Goal: Check status

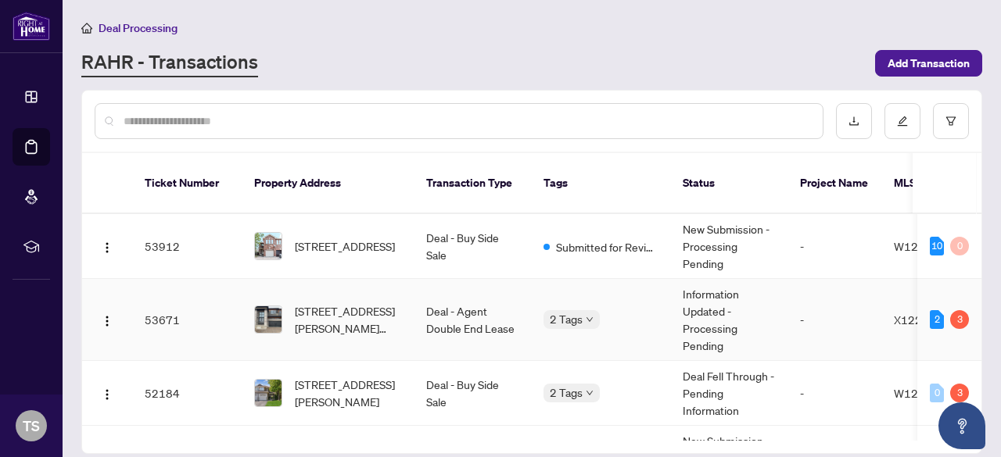
click at [757, 311] on td "Information Updated - Processing Pending" at bounding box center [728, 320] width 117 height 82
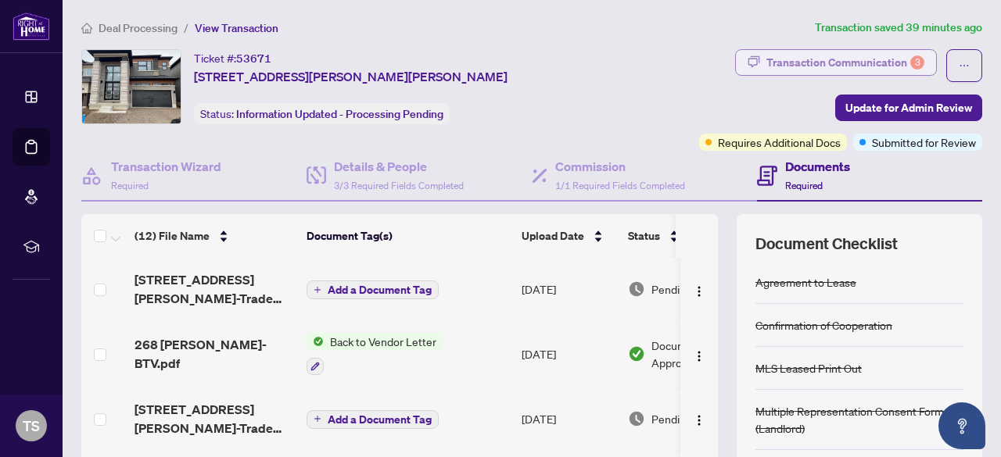
click at [857, 66] on div "Transaction Communication 3" at bounding box center [845, 62] width 158 height 25
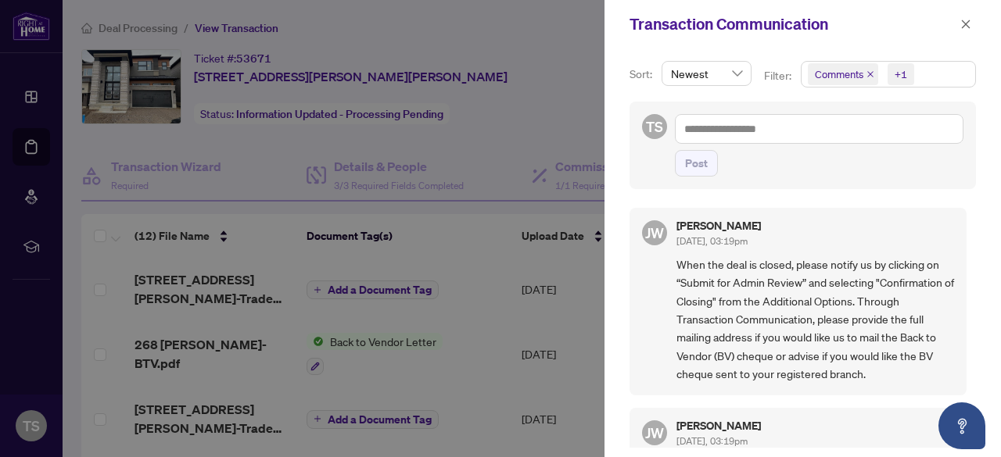
click at [499, 232] on div at bounding box center [500, 228] width 1001 height 457
click at [960, 26] on icon "close" at bounding box center [965, 24] width 11 height 11
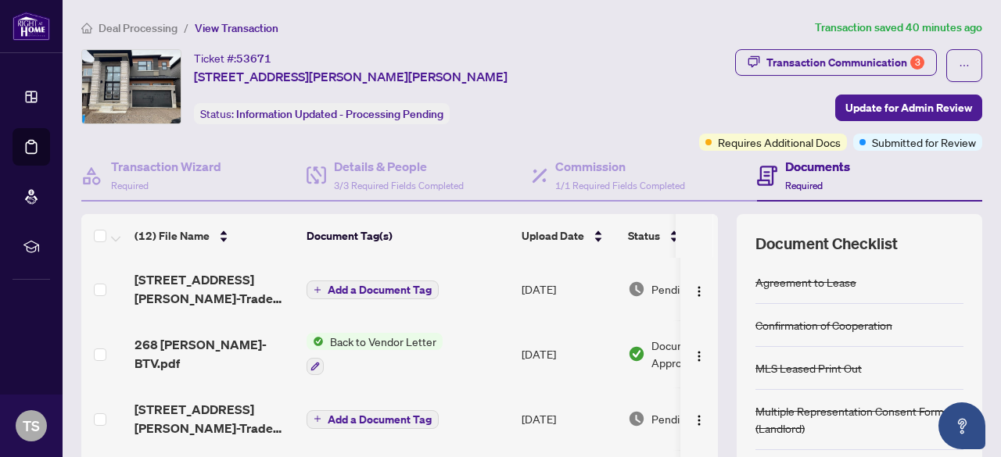
scroll to position [195, 0]
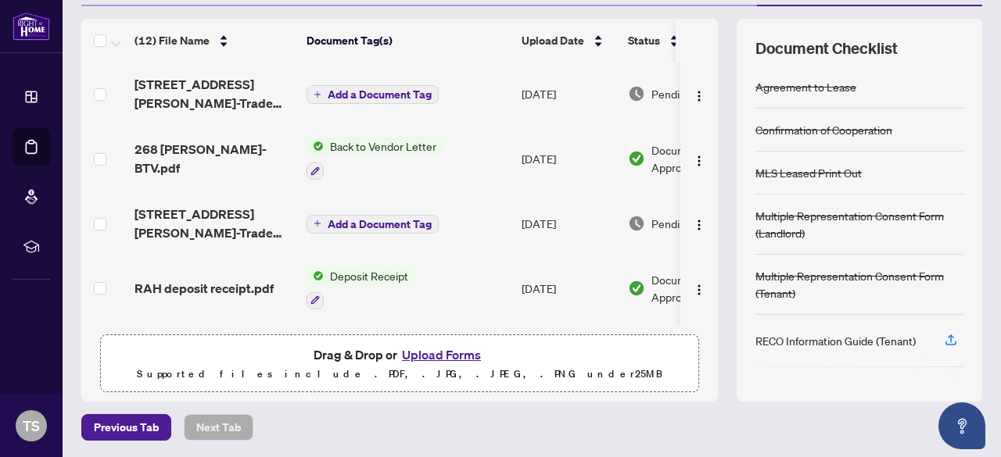
click at [424, 351] on button "Upload Forms" at bounding box center [441, 355] width 88 height 20
click at [457, 354] on button "Upload Forms" at bounding box center [441, 355] width 88 height 20
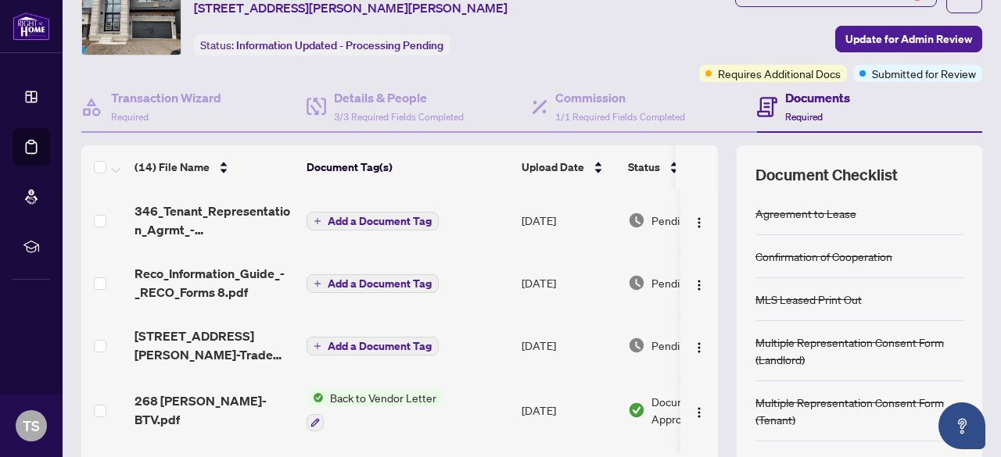
scroll to position [40, 0]
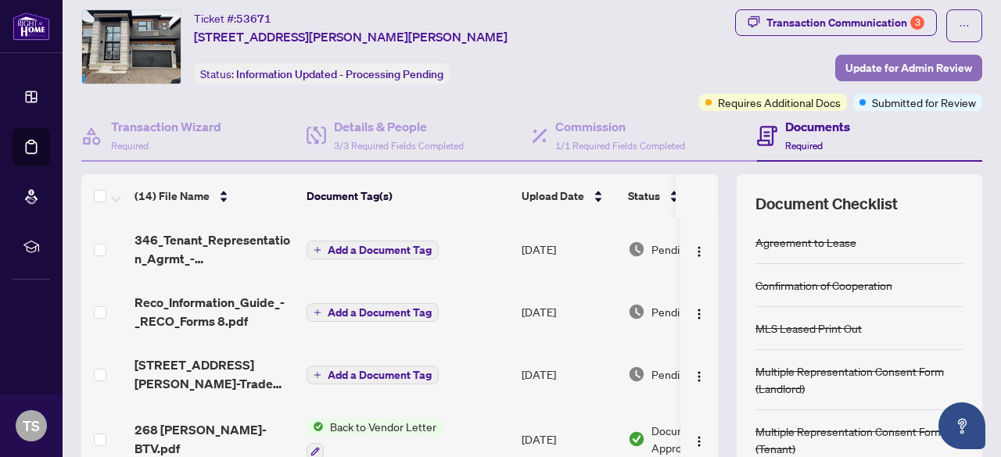
click at [858, 59] on span "Update for Admin Review" at bounding box center [908, 68] width 127 height 25
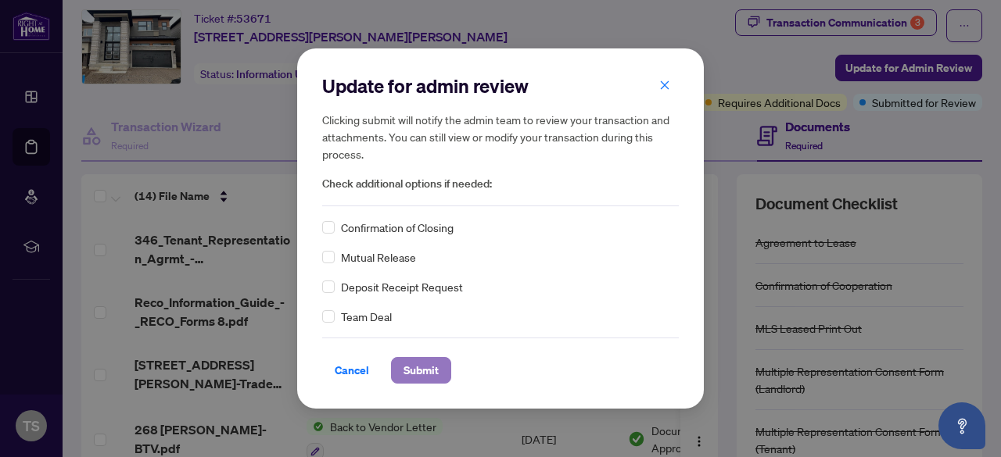
click at [440, 360] on button "Submit" at bounding box center [421, 370] width 60 height 27
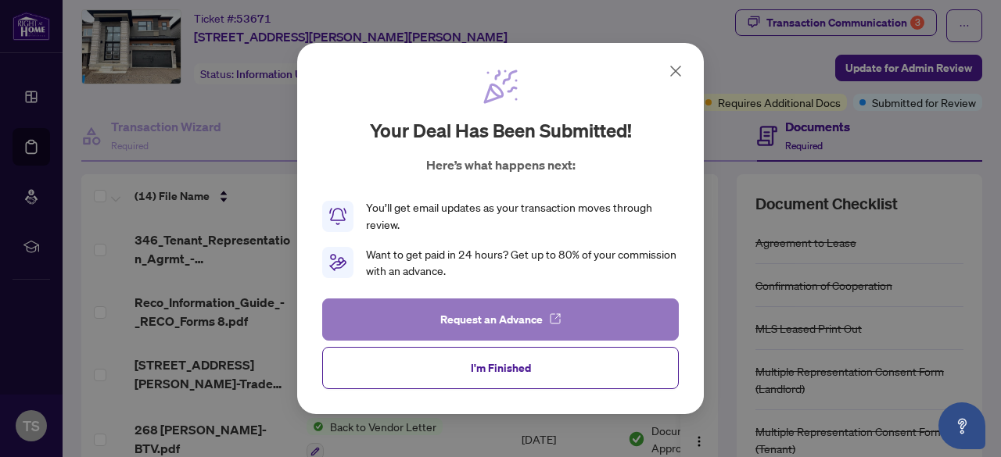
click at [558, 321] on icon "button" at bounding box center [555, 319] width 13 height 13
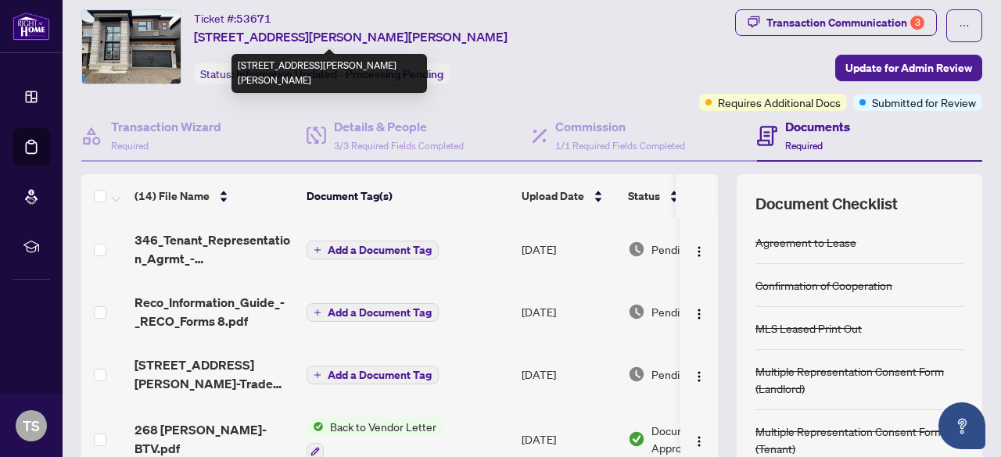
drag, startPoint x: 475, startPoint y: 35, endPoint x: 195, endPoint y: 32, distance: 280.7
click at [195, 32] on div "Ticket #: 53671 [STREET_ADDRESS][PERSON_NAME][PERSON_NAME] Status: Information …" at bounding box center [340, 46] width 519 height 75
copy span "[STREET_ADDRESS][PERSON_NAME][PERSON_NAME]"
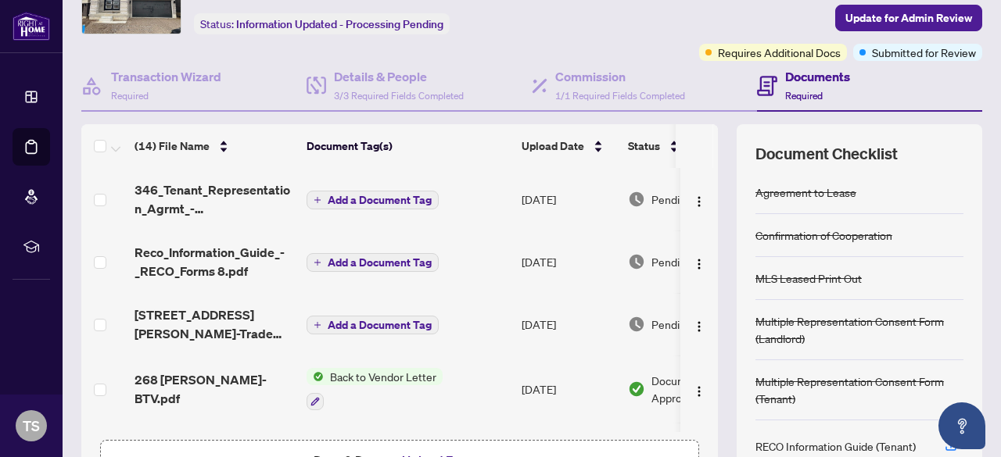
scroll to position [88, 0]
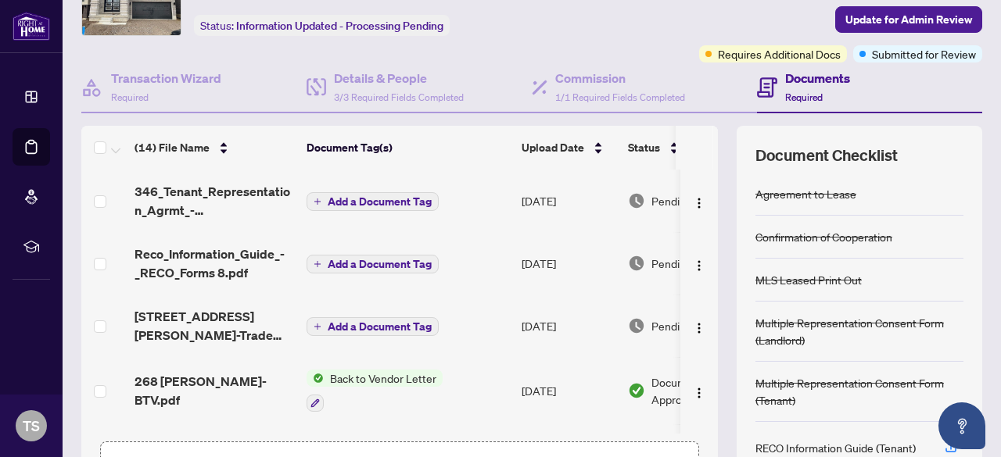
click at [371, 262] on span "Add a Document Tag" at bounding box center [380, 264] width 104 height 11
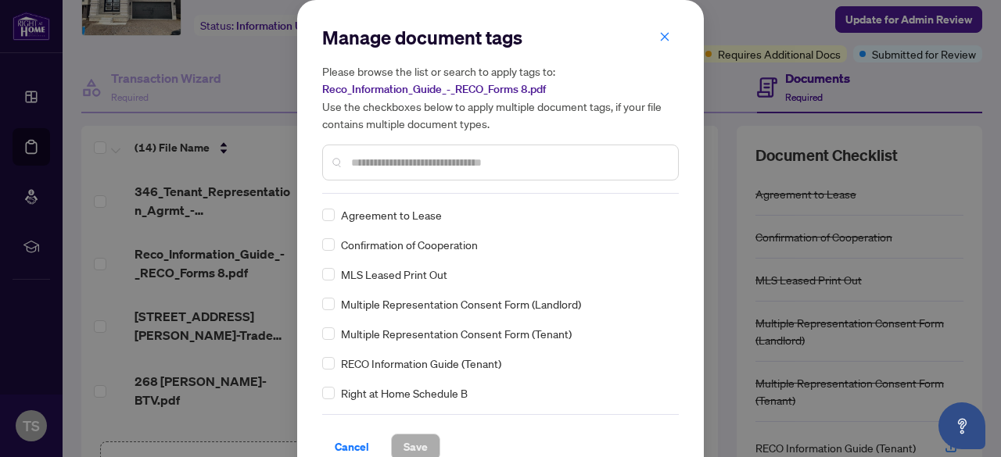
click at [427, 178] on div at bounding box center [500, 163] width 357 height 36
click at [425, 154] on input "*" at bounding box center [508, 162] width 314 height 17
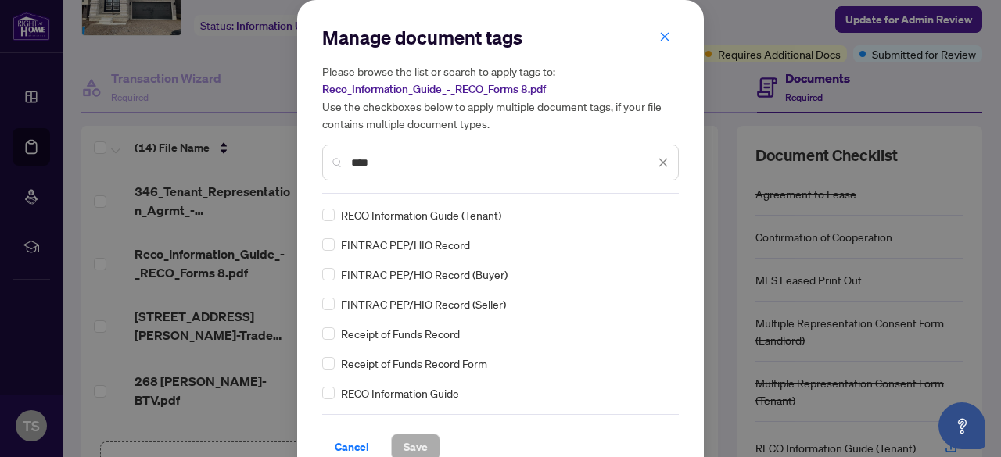
type input "****"
click at [390, 210] on span "RECO Information Guide (Tenant)" at bounding box center [421, 214] width 160 height 17
click at [322, 220] on label at bounding box center [328, 214] width 13 height 17
click at [406, 444] on span "Save" at bounding box center [415, 447] width 24 height 25
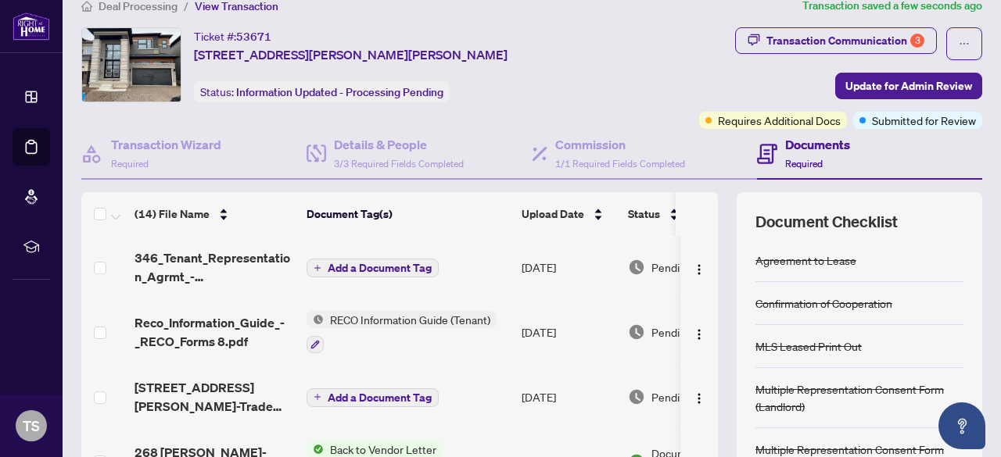
scroll to position [0, 0]
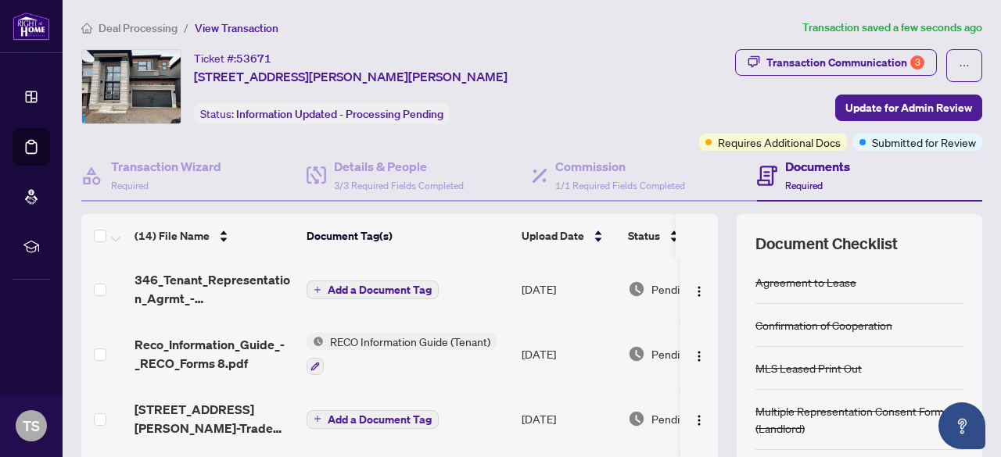
click at [149, 27] on span "Deal Processing" at bounding box center [138, 28] width 79 height 14
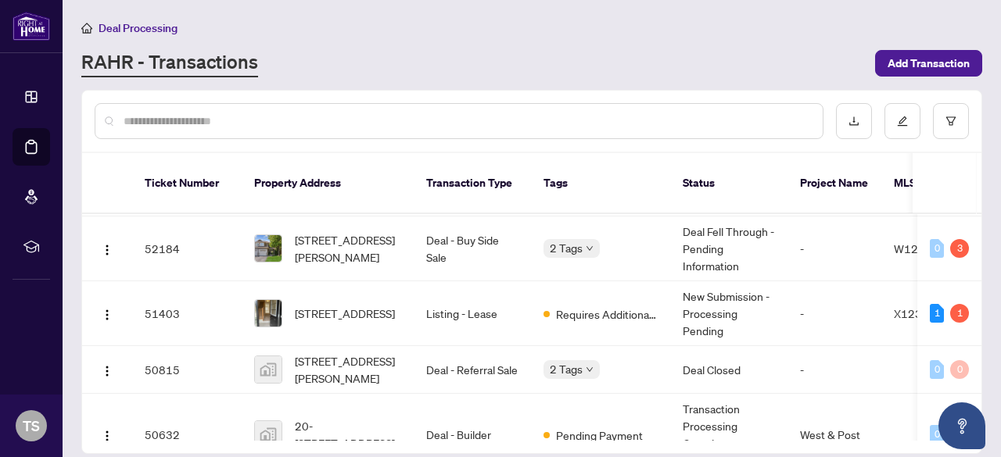
scroll to position [149, 0]
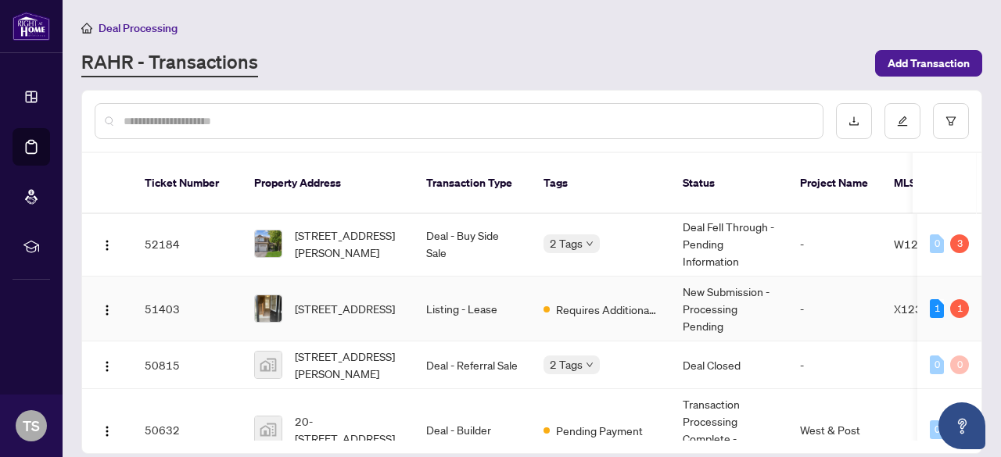
click at [739, 314] on td "New Submission - Processing Pending" at bounding box center [728, 309] width 117 height 65
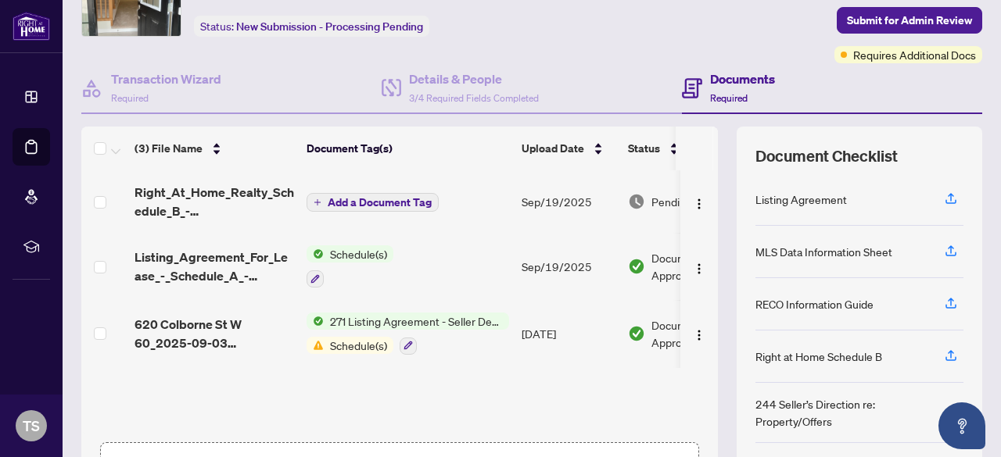
scroll to position [99, 0]
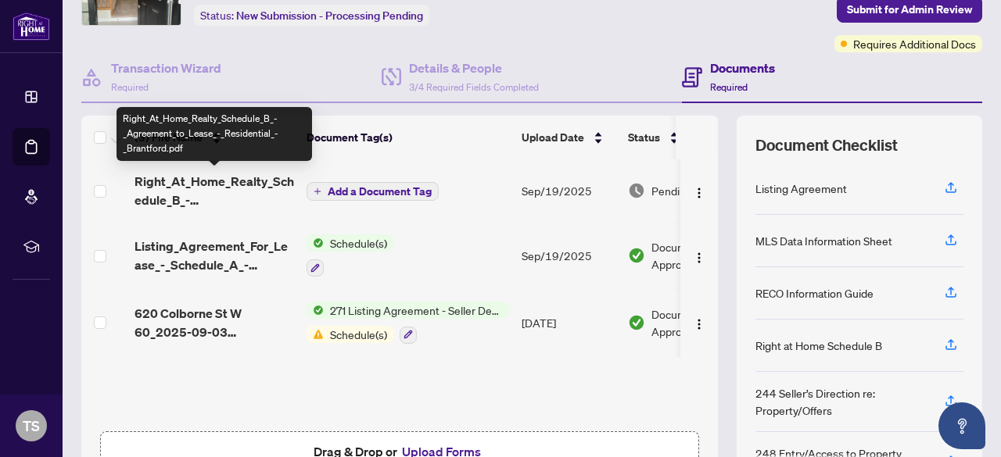
click at [249, 195] on span "Right_At_Home_Realty_Schedule_B_-_Agreement_to_Lease_-_Residential_-_Brantford.…" at bounding box center [214, 191] width 160 height 38
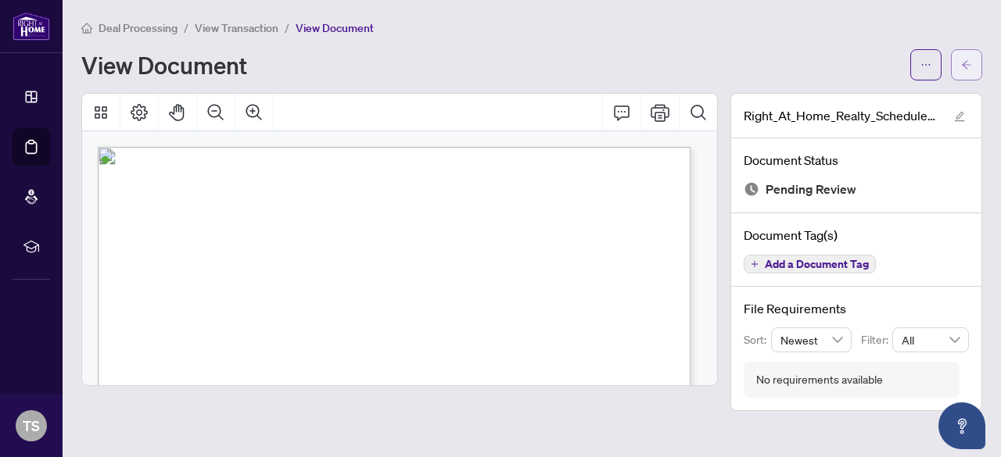
click at [970, 57] on span "button" at bounding box center [966, 64] width 11 height 25
